Goal: Task Accomplishment & Management: Manage account settings

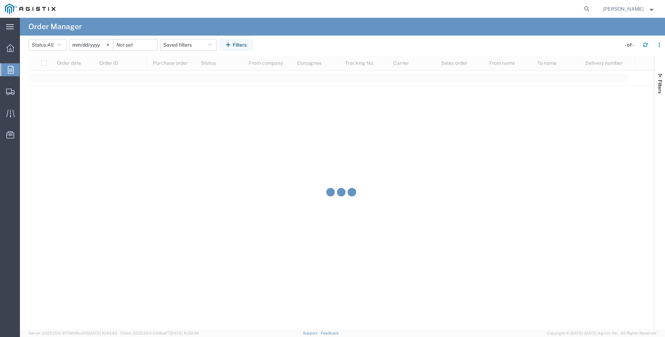
click at [8, 156] on div "main_menu Created with Sketch. Collapse Menu Overview Orders Shipments Shipment…" at bounding box center [10, 177] width 20 height 319
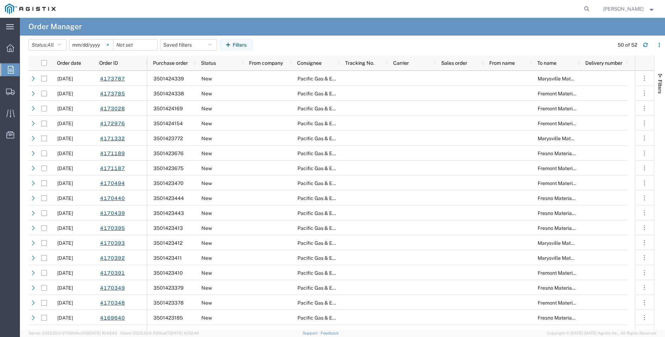
click at [113, 45] on svg-icon at bounding box center [107, 44] width 11 height 11
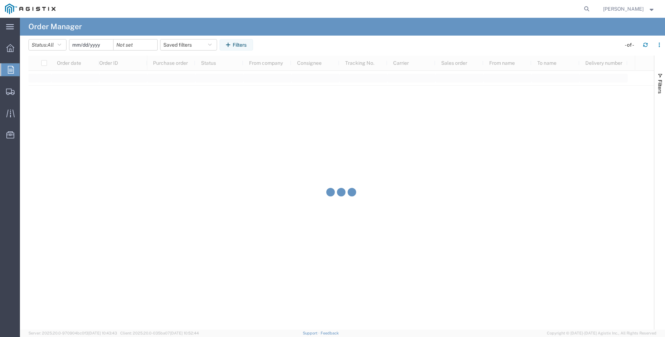
click at [92, 44] on input "date" at bounding box center [91, 44] width 44 height 11
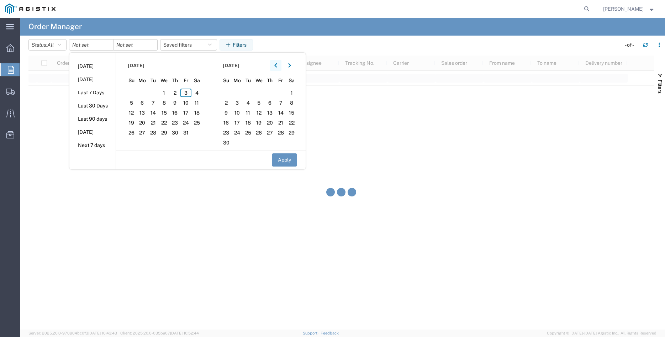
click at [280, 65] on button "button" at bounding box center [275, 65] width 11 height 11
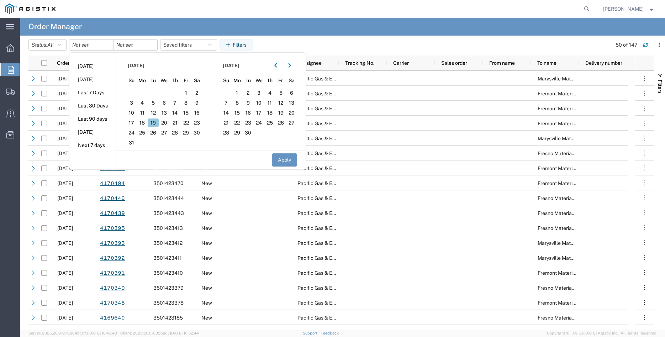
click at [154, 123] on span "19" at bounding box center [153, 122] width 11 height 9
click at [286, 160] on button "Apply" at bounding box center [284, 159] width 25 height 13
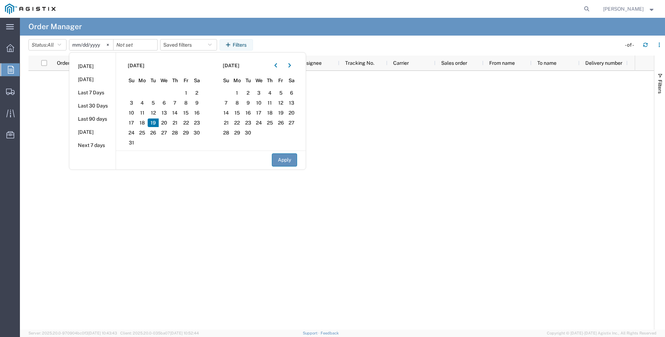
type input "[DATE]"
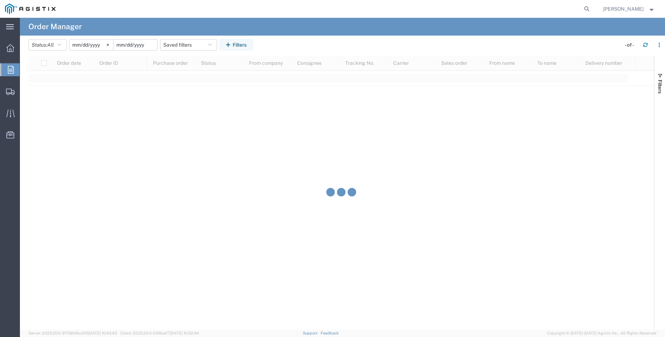
click at [135, 45] on input "date" at bounding box center [136, 44] width 44 height 11
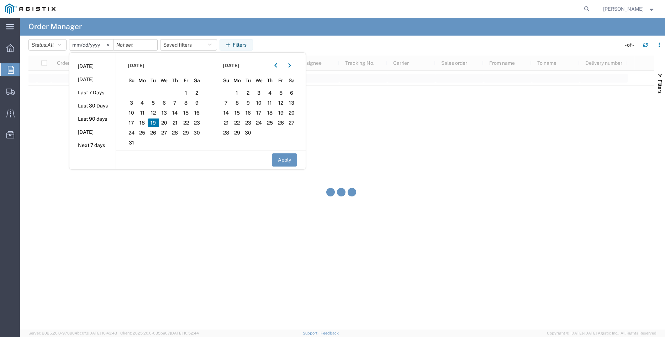
click at [153, 122] on span "19" at bounding box center [153, 122] width 11 height 9
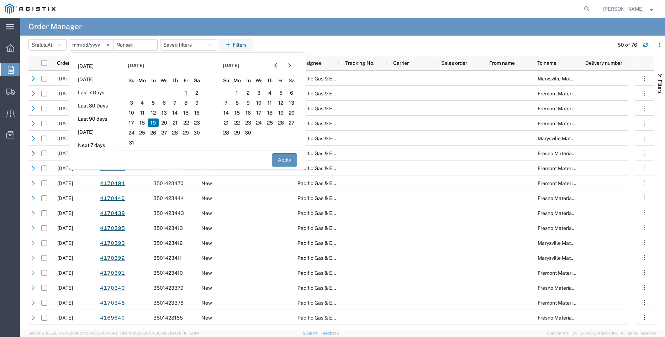
click at [288, 160] on button "Apply" at bounding box center [284, 159] width 25 height 13
type input "[DATE]"
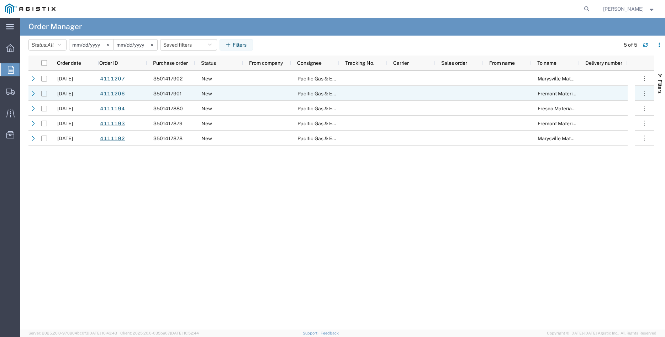
click at [46, 94] on input "Press Space to toggle row selection (unchecked)" at bounding box center [44, 94] width 6 height 6
checkbox input "true"
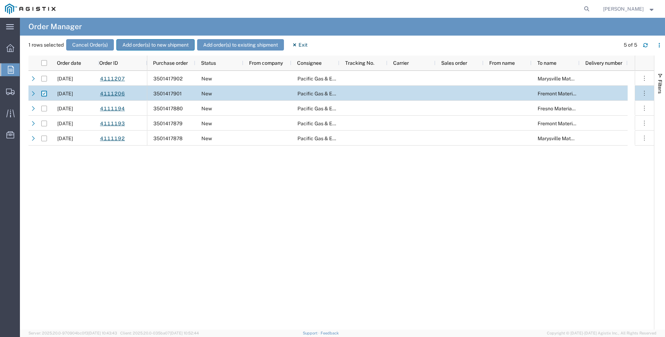
click at [153, 43] on button "Add order(s) to new shipment" at bounding box center [155, 44] width 78 height 11
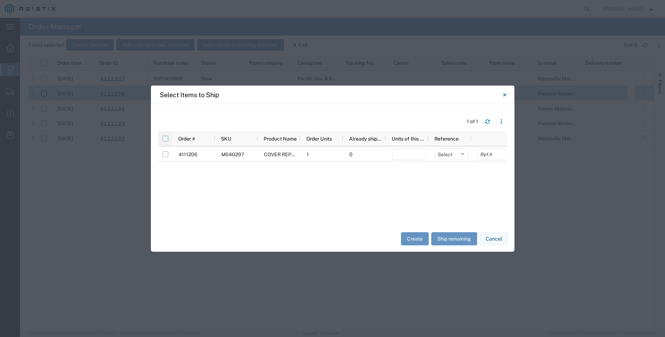
click at [168, 140] on input "checkbox" at bounding box center [166, 139] width 6 height 6
checkbox input "true"
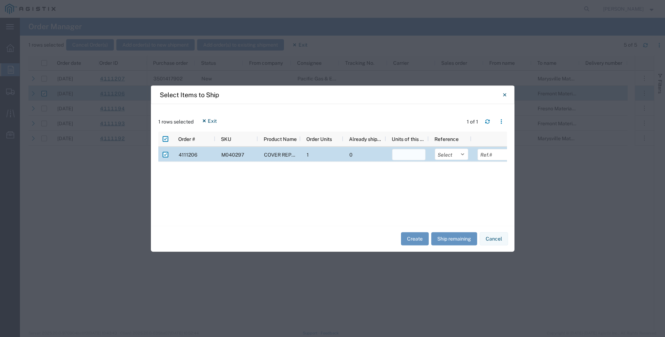
click at [408, 155] on input "number" at bounding box center [408, 154] width 33 height 11
type input "1"
click at [435, 148] on select "Select Purchase Order Delivery Number" at bounding box center [451, 153] width 33 height 11
select select "PURCHORD"
click option "Purchase Order" at bounding box center [0, 0] width 0 height 0
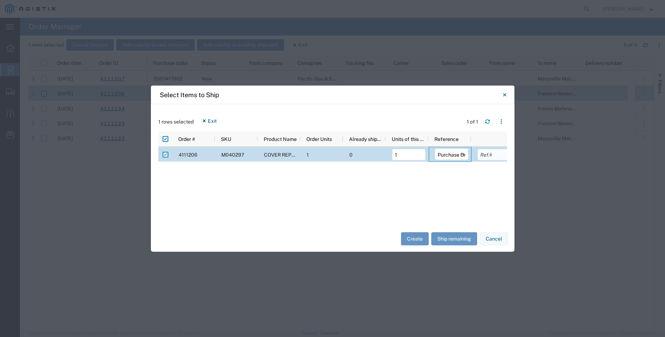
click at [488, 158] on input "text" at bounding box center [494, 154] width 33 height 11
type input "1102.00"
click at [467, 193] on div "4111206 M040297 COVER REPLACEMENT FULL-TRAFFIC STL 1 0 1 Select Purchase Order …" at bounding box center [332, 183] width 349 height 72
click at [408, 239] on button "Create" at bounding box center [415, 238] width 28 height 13
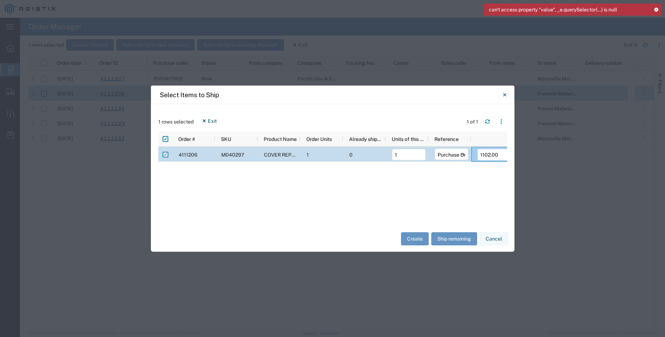
click at [655, 9] on icon at bounding box center [656, 9] width 5 height 4
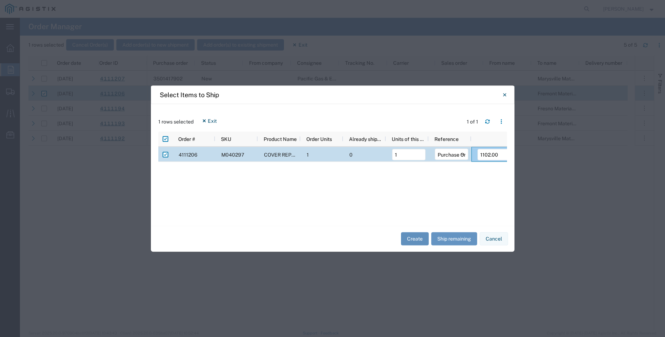
click at [420, 235] on button "Create" at bounding box center [415, 238] width 28 height 13
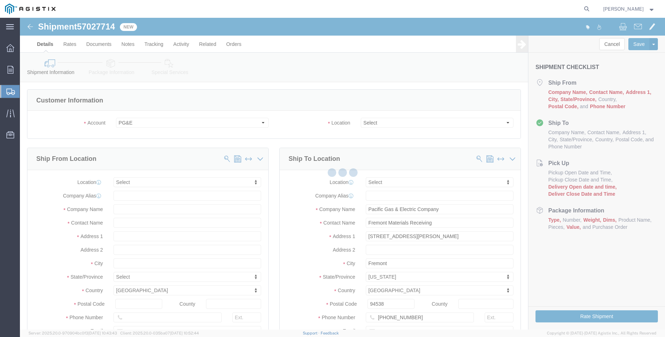
select select
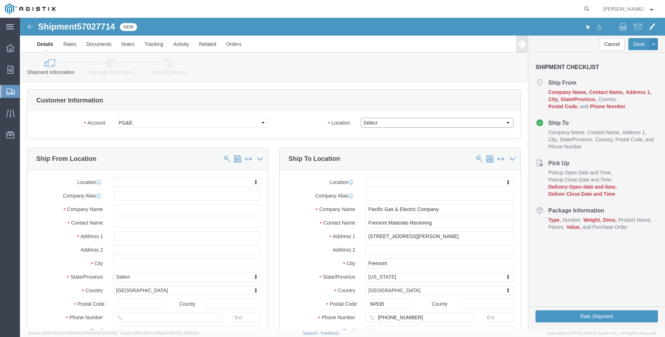
click select "Select All Others [GEOGRAPHIC_DATA] [GEOGRAPHIC_DATA] [GEOGRAPHIC_DATA] [GEOGRA…"
select select "19740"
click option "Fremont [GEOGRAPHIC_DATA]"
click body "Shipment 57027714 New Details Rates Documents Notes Tracking Activity Related O…"
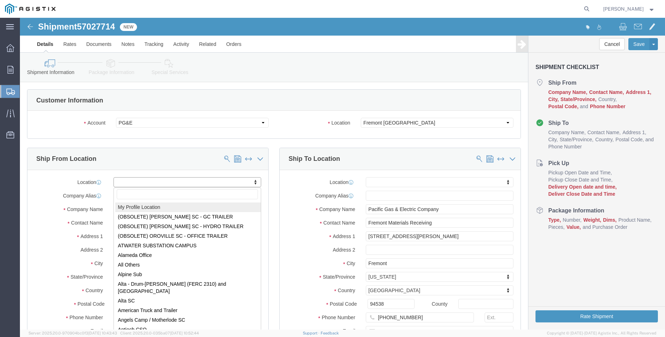
select select "MYPROFILE"
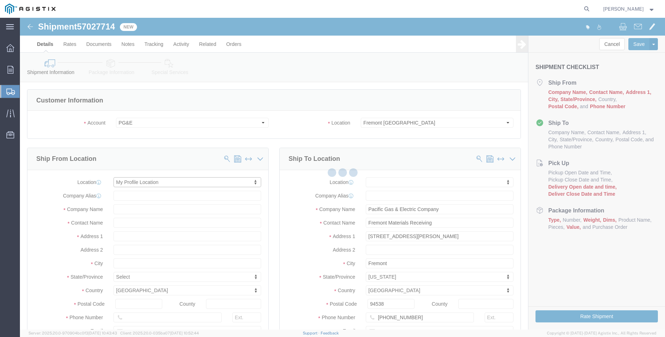
type input "305 [PERSON_NAME] DANCER DR"
type input "95377"
type input "[PHONE_NUMBER]"
type input "[PERSON_NAME][EMAIL_ADDRESS][DOMAIN_NAME]"
checkbox input "true"
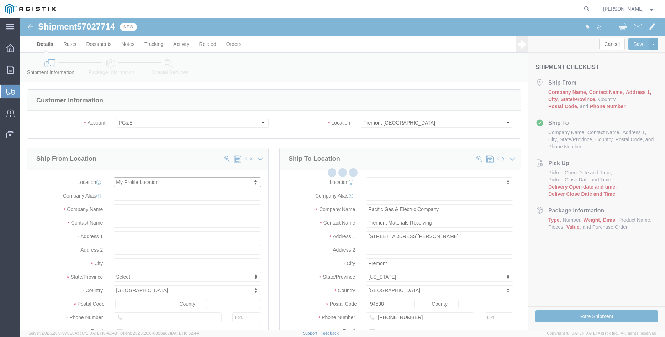
type input "[PERSON_NAME] Iron Works Inc"
type input "[PERSON_NAME]"
select select "CA"
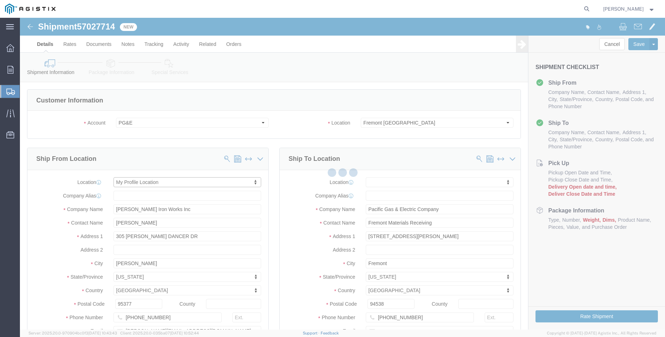
click div "Ship From Location Location My Profile Location My Profile Location (OBSOLETE) …"
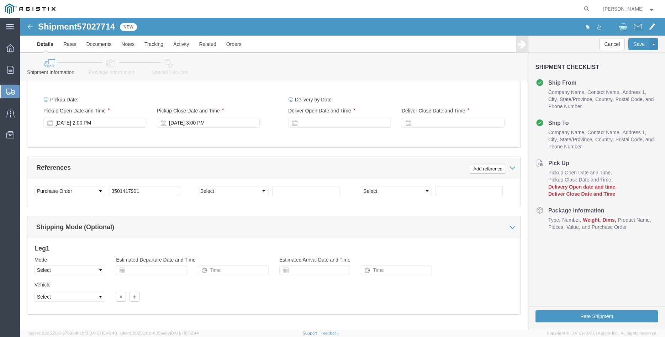
scroll to position [470, 0]
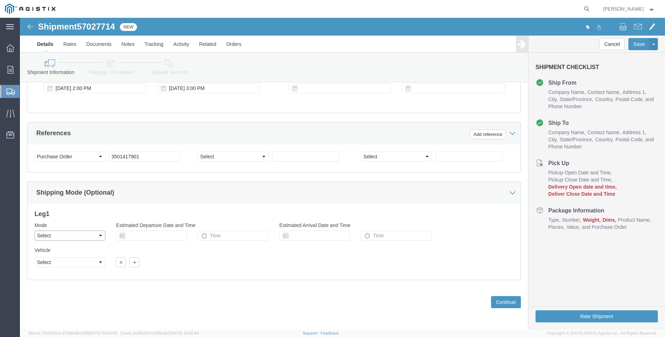
click select "Select Air Less than Truckload Multi-Leg Ocean Freight Rail Small Parcel Truckl…"
select select "LTL"
click option "Less than Truckload"
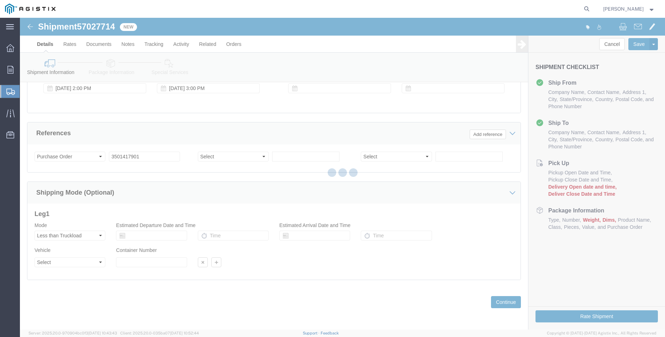
click body "Shipment 57027714 New Details Rates Documents Notes Tracking Activity Related O…"
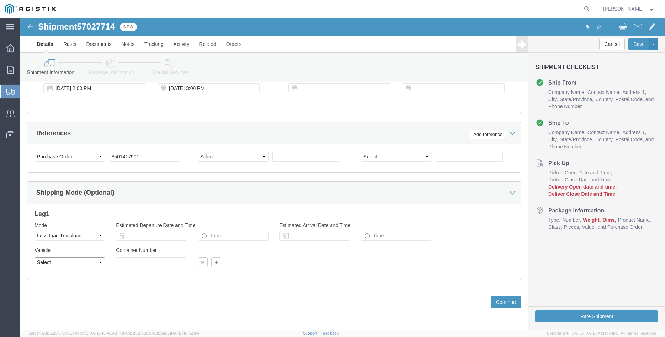
click select "Select Straight Truck"
select select "STTR"
click option "Straight Truck"
click div "Previous Continue"
click button "Continue"
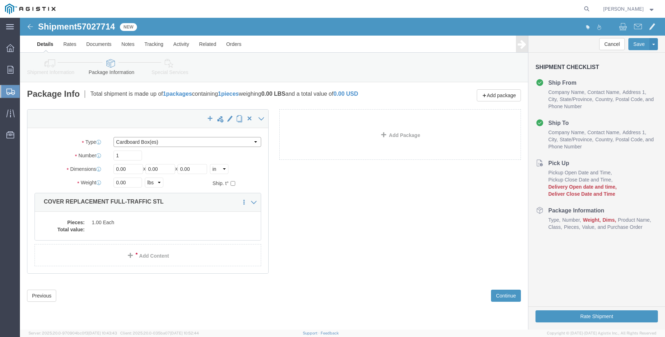
click select "Select Bulk Bundle(s) Cardboard Box(es) Carton(s) Crate(s) Drum(s) (Fiberboard)…"
select select "PONS"
click option "Pallet(s) Oversized (Not Stackable)"
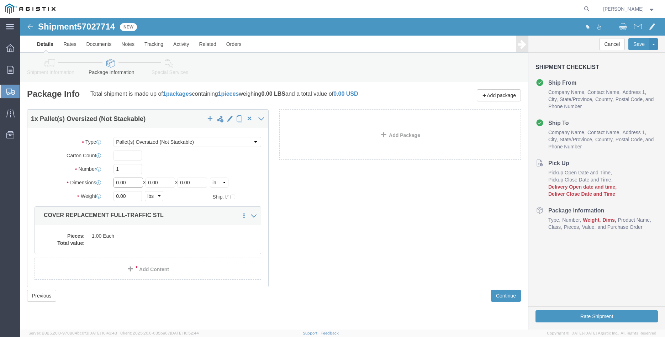
click input "0.00"
type input "54"
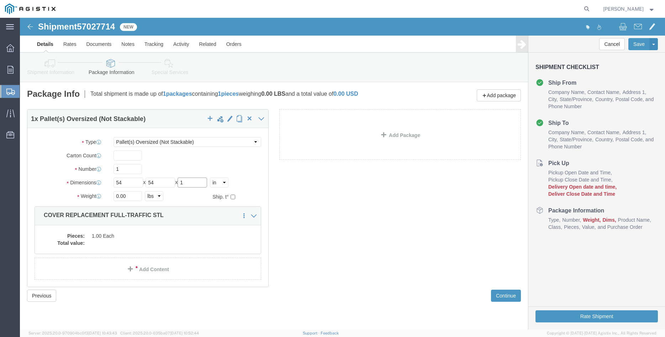
type input "1"
type input "225"
click div "1 x Pallet(s) Oversized (Not Stackable) Package Type Select Bulk Bundle(s) Card…"
click dd "1.00 Each"
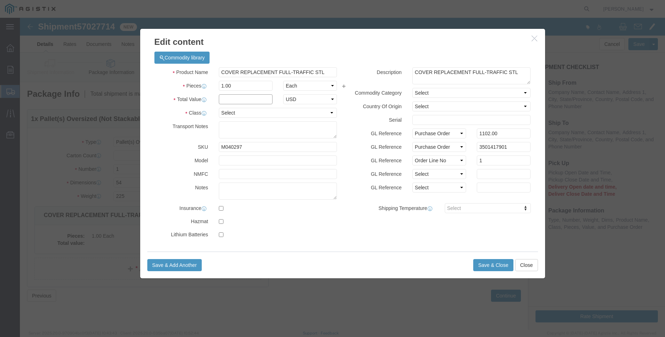
click input "text"
type input "1102.00"
click select "Select 50 55 60 65 70 85 92.5 100 125 175 250 300 400"
select select "100"
click option "100"
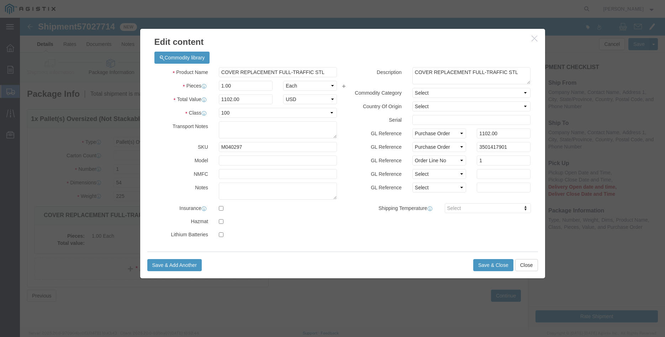
click div "GL Reference Select Account Type Activity ID Airline Appointment Number ASN Bat…"
click button "Save & Close"
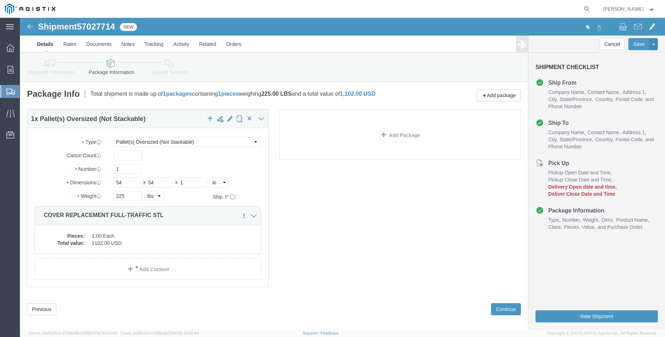
scroll to position [7, 0]
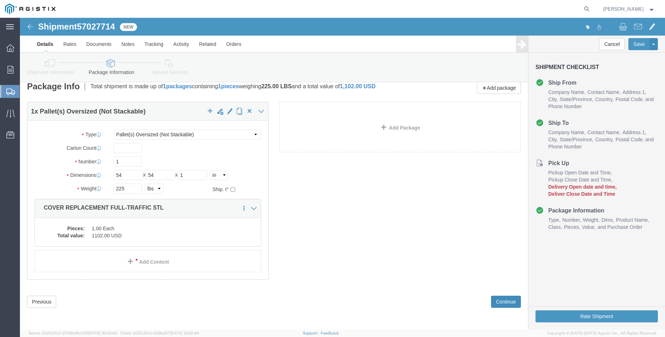
click button "Continue"
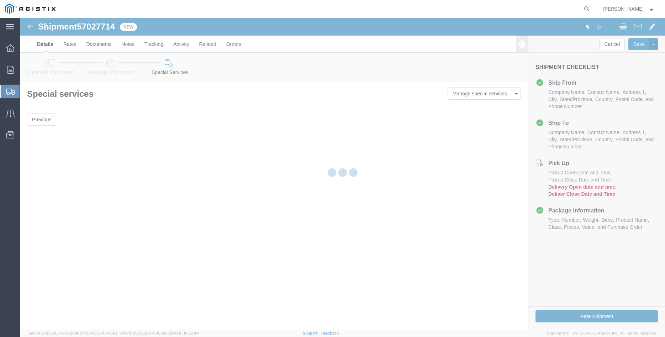
scroll to position [0, 0]
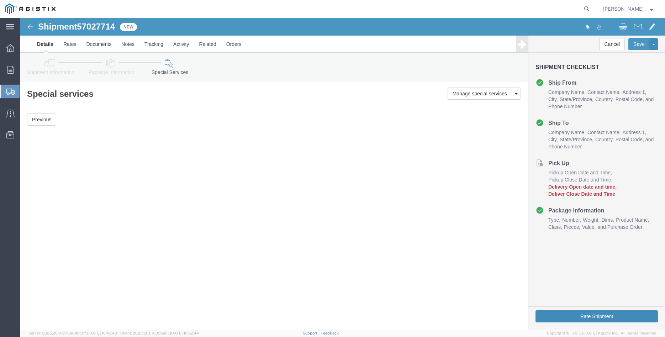
click button "Rate Shipment"
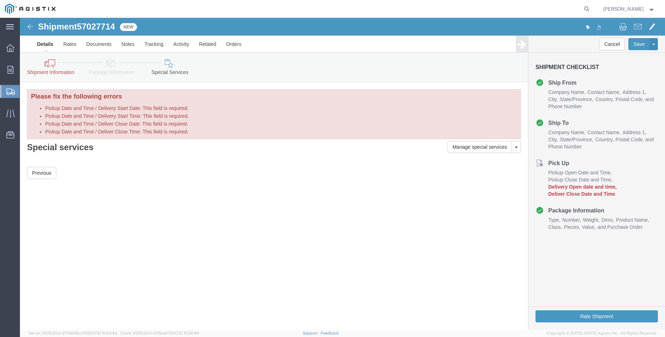
click icon
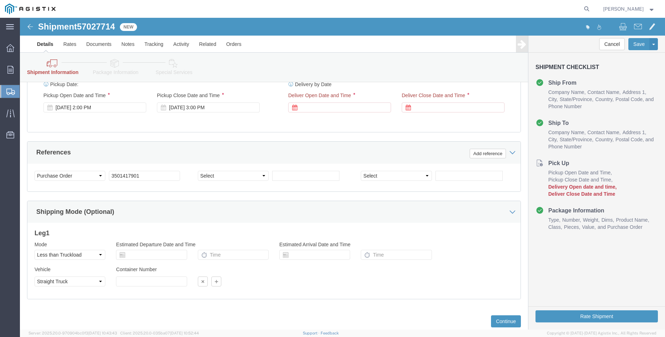
scroll to position [508, 0]
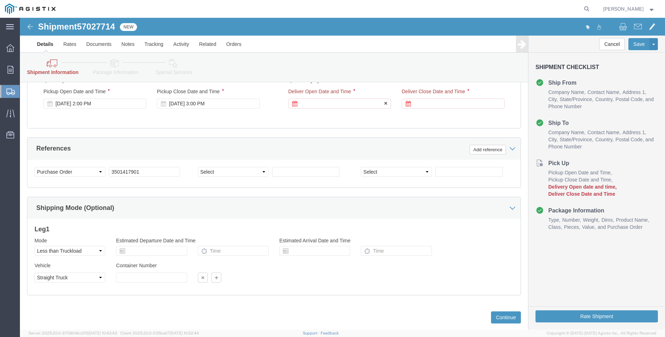
click div
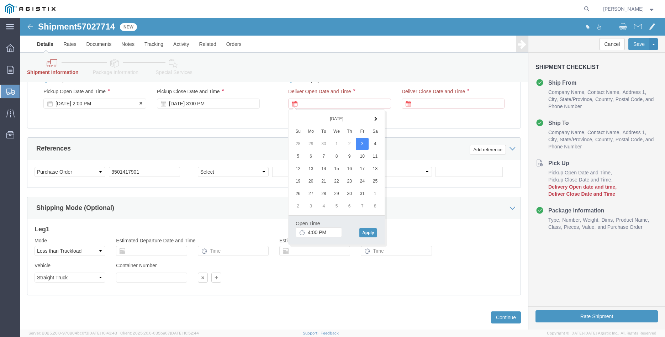
click div "[DATE] 2:00 PM"
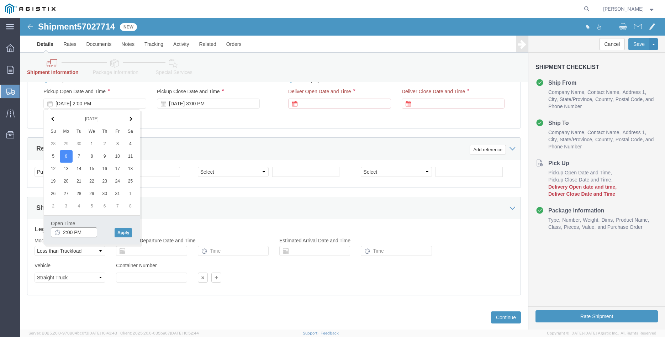
click input "2:00 PM"
type input "8:00 AM"
click button "Apply"
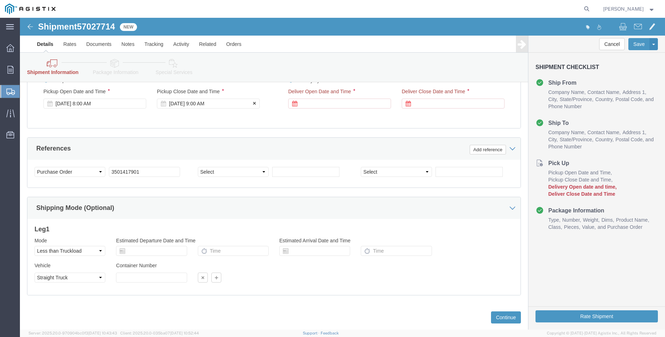
click div "[DATE] 9:00 AM"
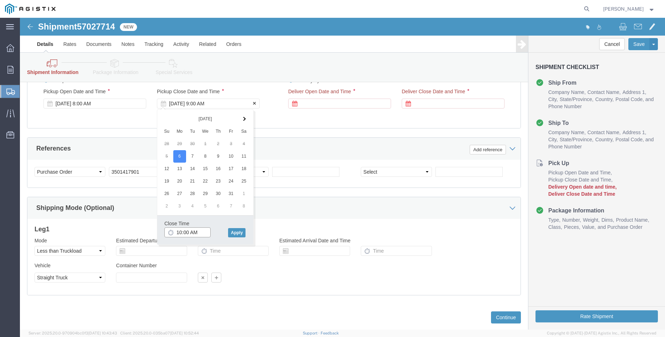
type input "10:00 AM"
click button "Apply"
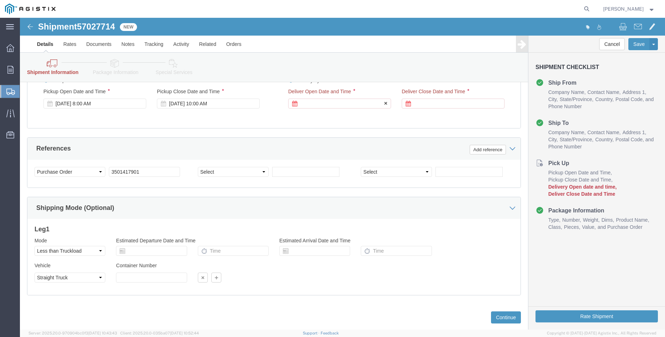
click div
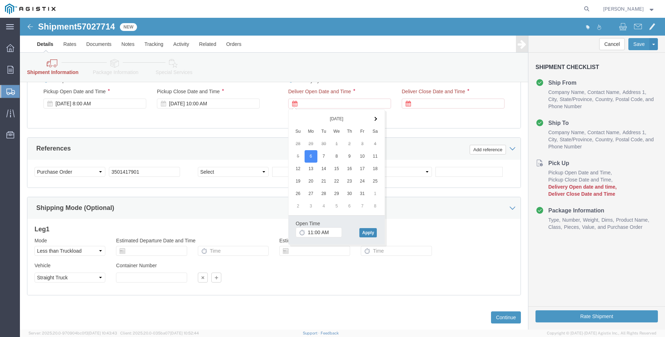
click button "Apply"
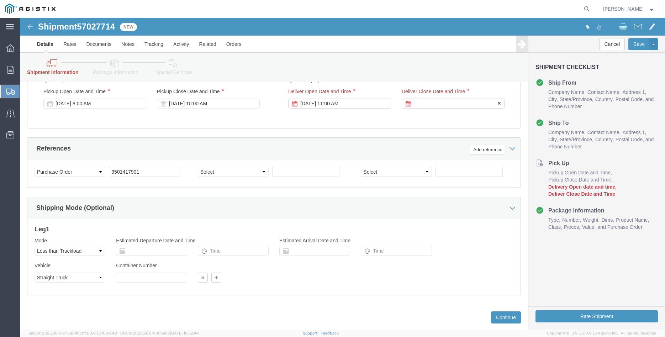
click div
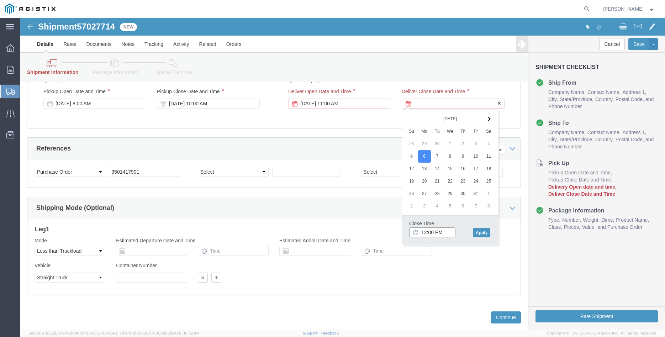
type input "3:00 PM"
click button "Apply"
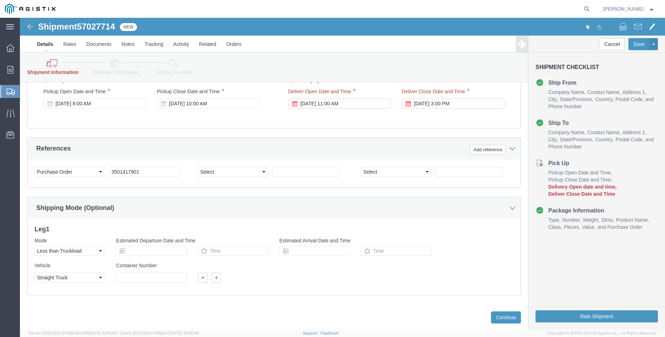
click div "Please fix the following errors Pickup Date and Time / Delivery Start Date: Thi…"
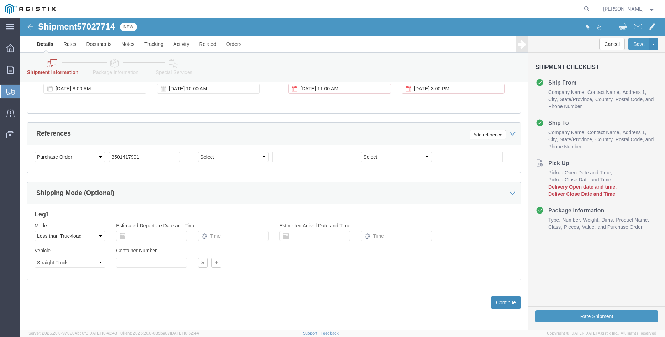
click button "Continue"
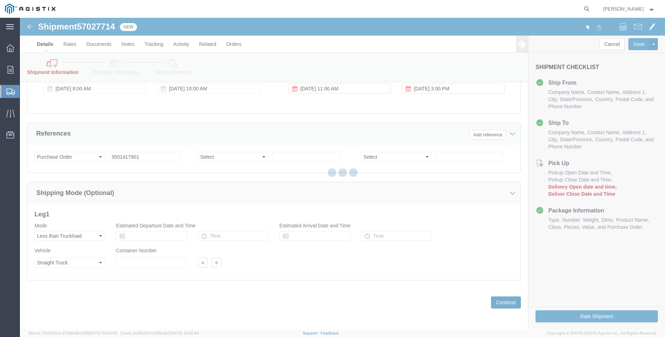
scroll to position [60, 0]
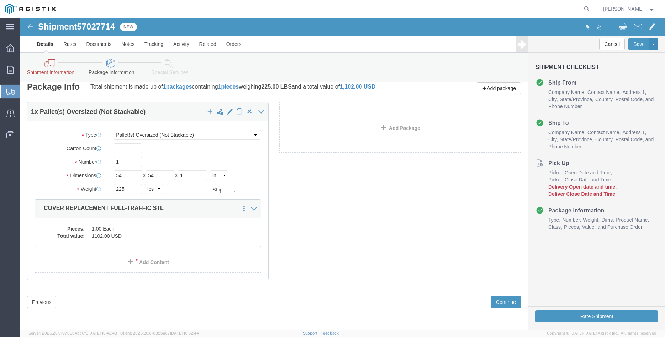
click div "1 x Pallet(s) Oversized (Not Stackable) Package Type Select Bulk Bundle(s) Card…"
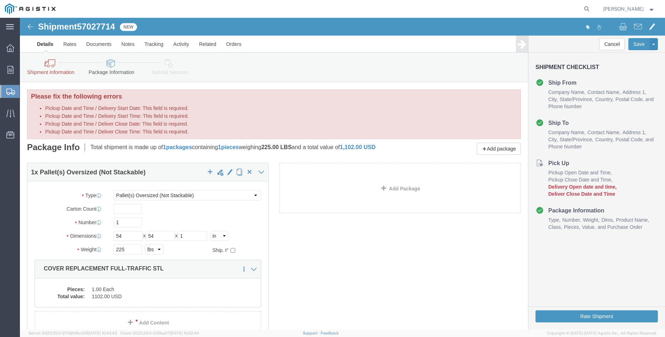
scroll to position [61, 0]
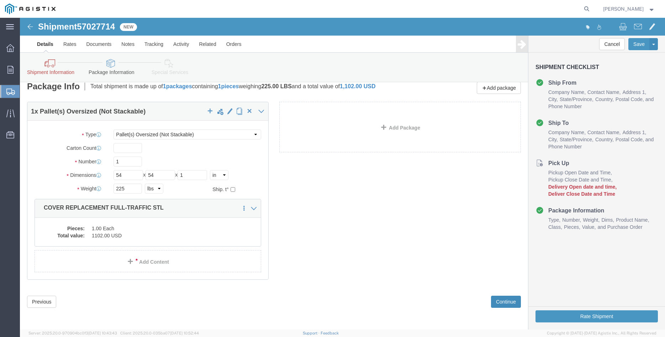
click button "Continue"
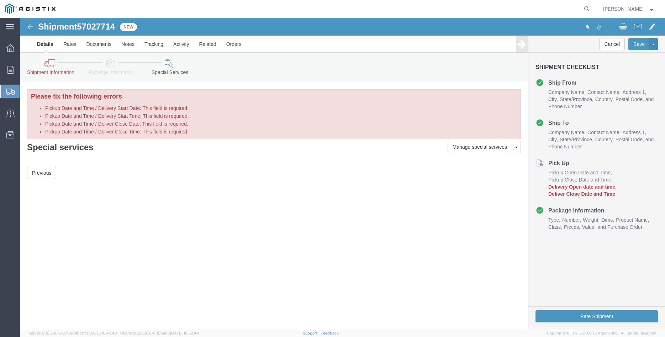
scroll to position [0, 0]
click link "Details"
click div
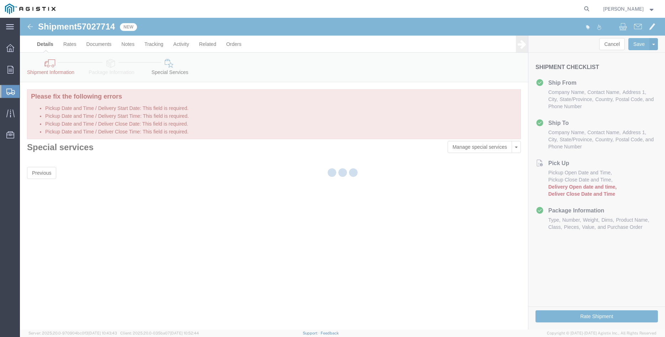
click div
select select "21941"
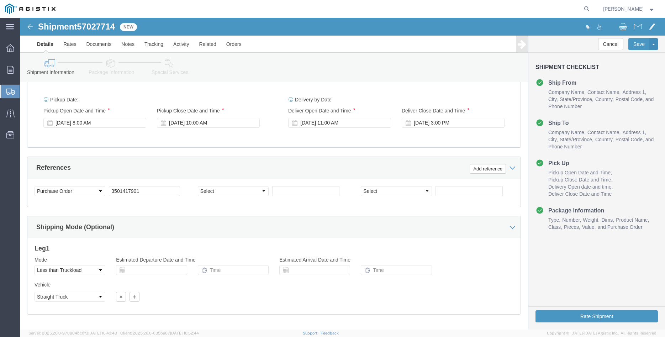
scroll to position [470, 0]
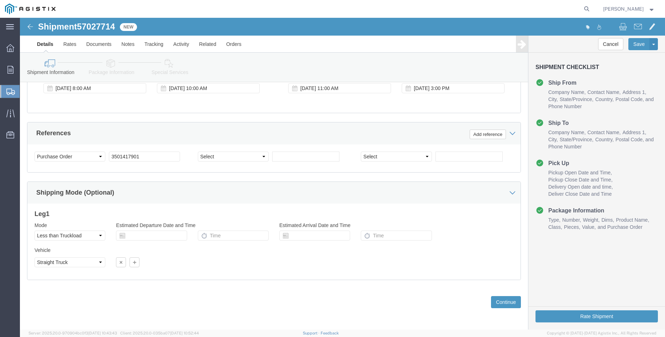
click div "Please fix the following errors Customer Information Account Select [PERSON_NAM…"
click button "Continue"
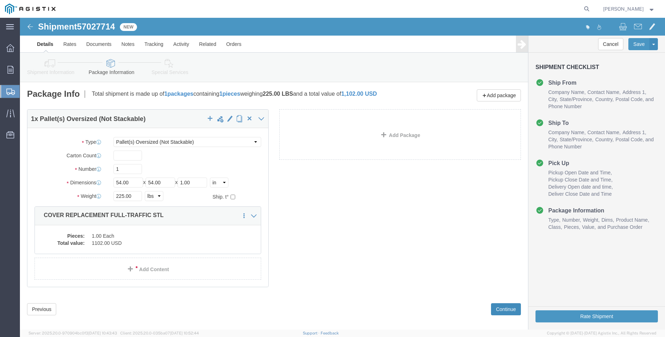
scroll to position [7, 0]
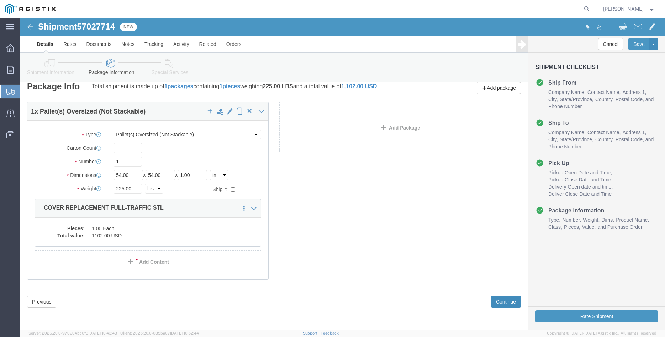
click button "Continue"
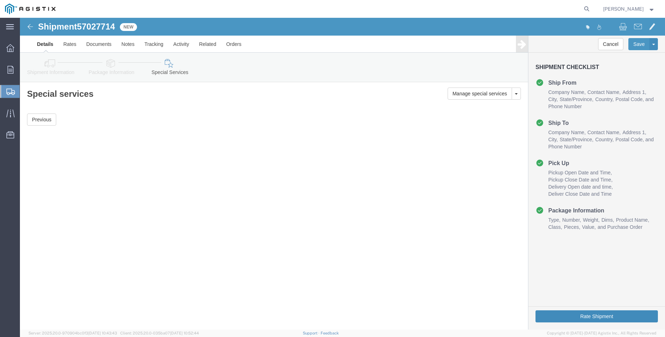
click button "Rate Shipment"
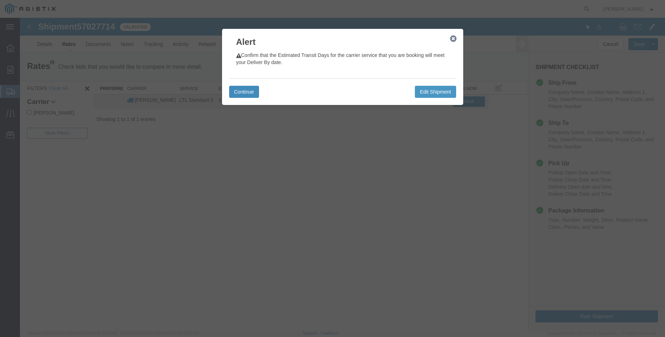
click at [251, 90] on button "Continue" at bounding box center [244, 92] width 30 height 12
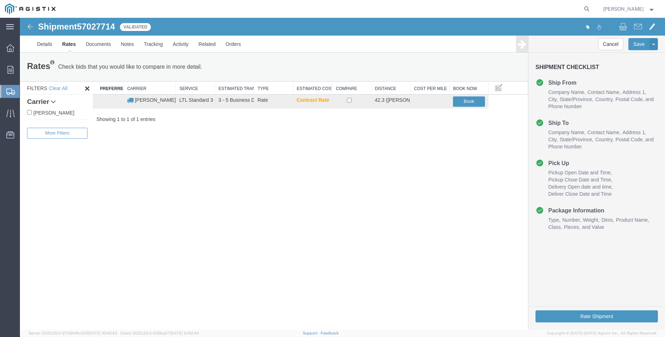
click at [64, 111] on label "[PERSON_NAME]" at bounding box center [57, 113] width 60 height 8
click at [32, 111] on input "[PERSON_NAME]" at bounding box center [29, 112] width 5 height 5
checkbox input "true"
click at [350, 102] on input "checkbox" at bounding box center [349, 100] width 5 height 5
checkbox input "true"
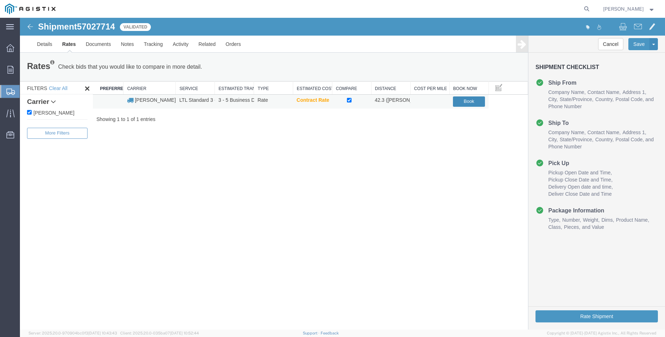
click at [467, 102] on button "Book" at bounding box center [469, 101] width 32 height 10
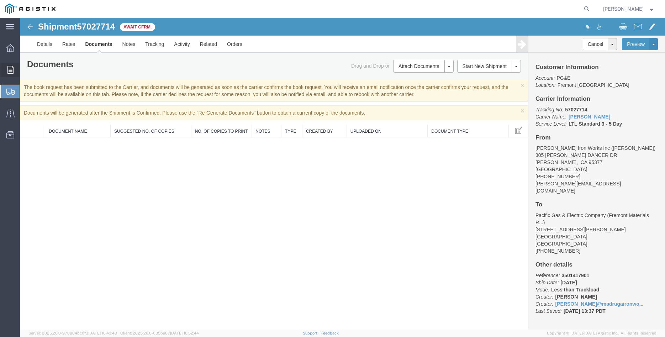
click at [11, 70] on icon at bounding box center [10, 70] width 6 height 8
